Goal: Task Accomplishment & Management: Use online tool/utility

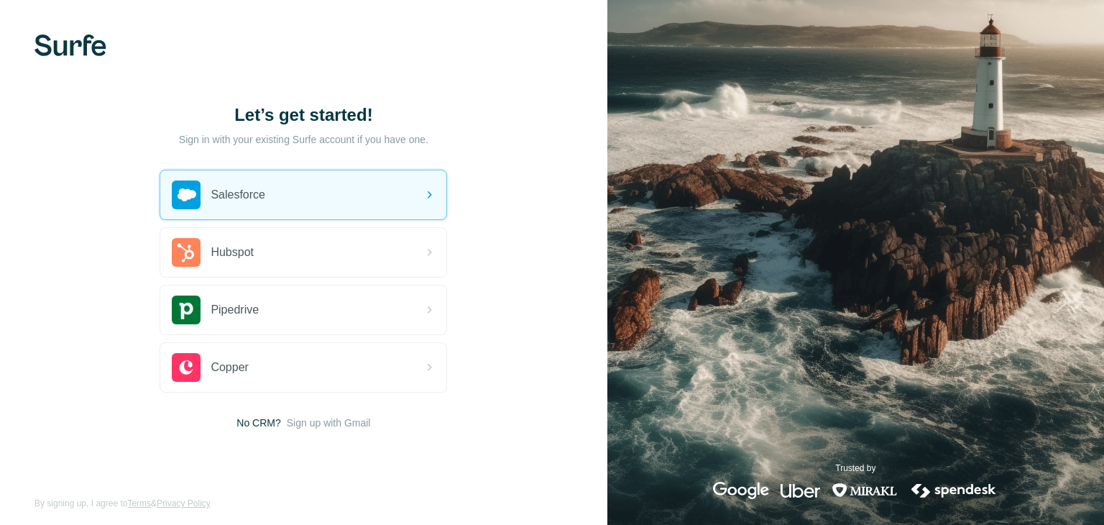
click at [293, 196] on div "Salesforce" at bounding box center [303, 194] width 286 height 49
click at [431, 194] on icon at bounding box center [430, 194] width 4 height 7
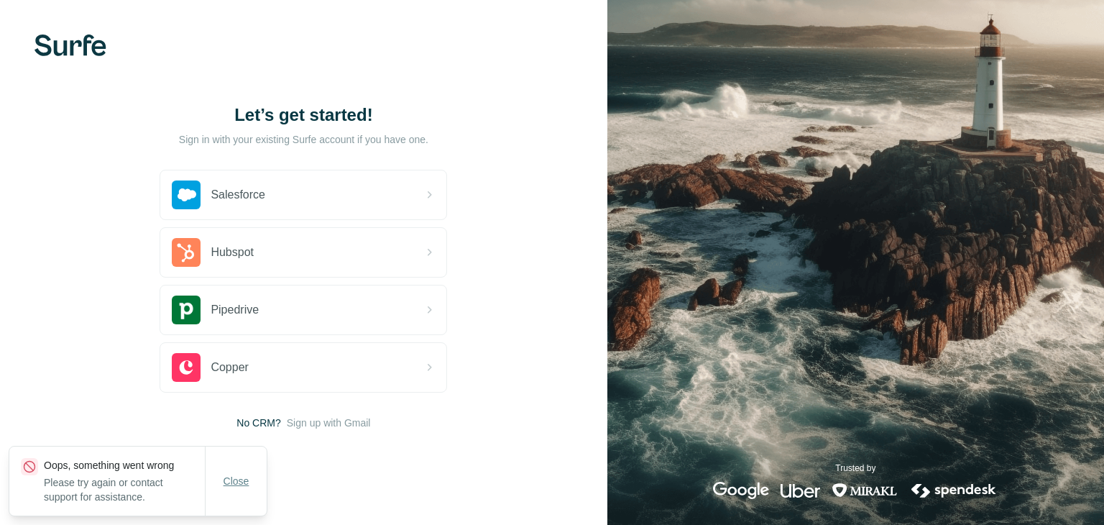
click at [232, 492] on button "Close" at bounding box center [237, 481] width 46 height 26
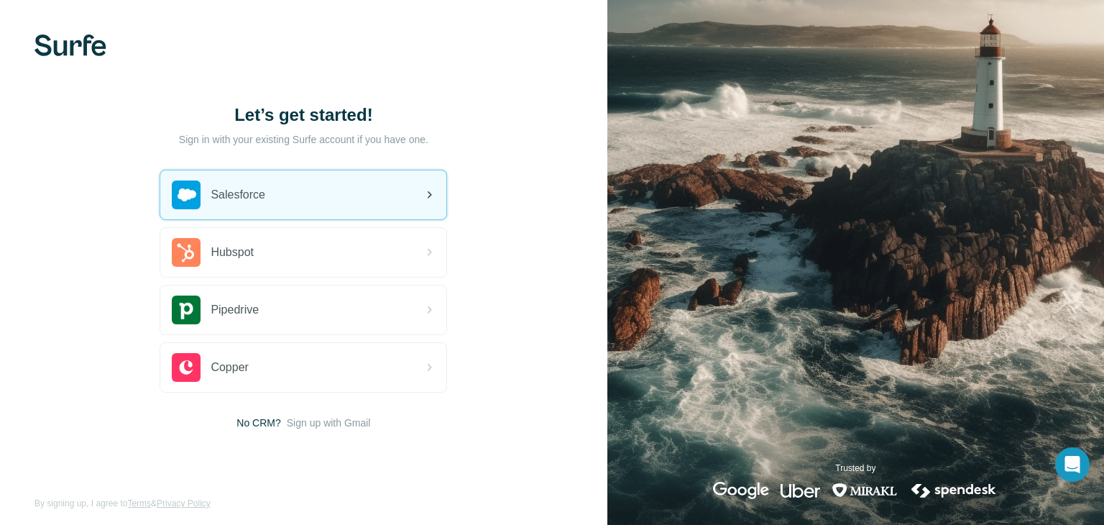
click at [262, 186] on span "Salesforce" at bounding box center [238, 194] width 55 height 17
